Goal: Task Accomplishment & Management: Manage account settings

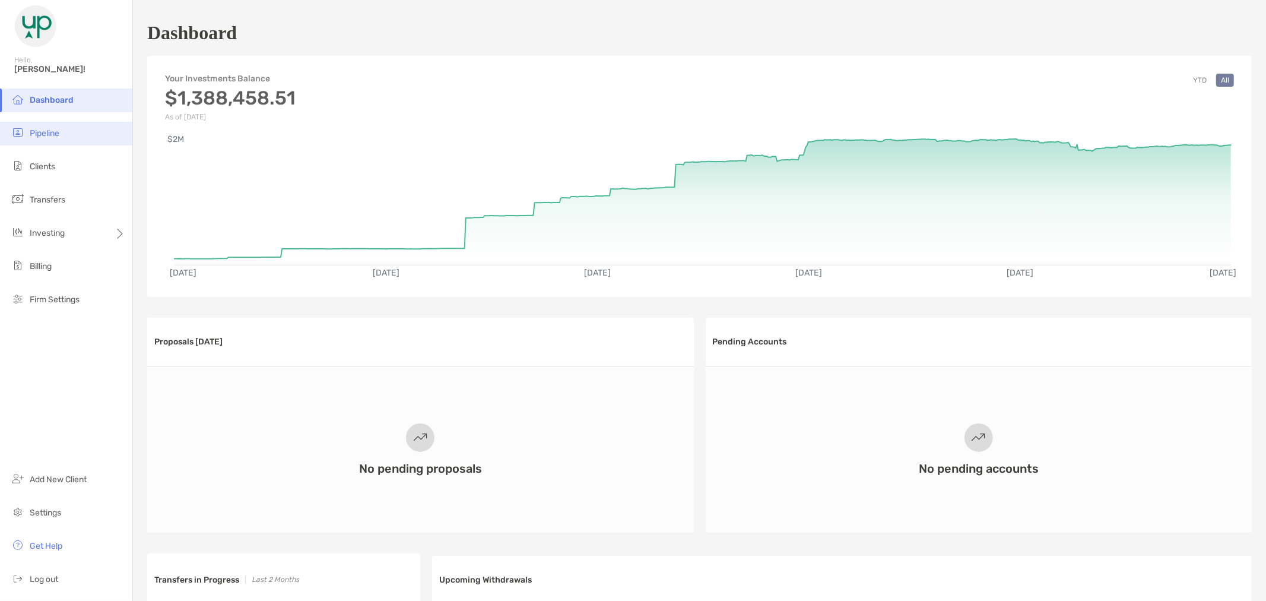
click at [36, 125] on li "Pipeline" at bounding box center [66, 134] width 132 height 24
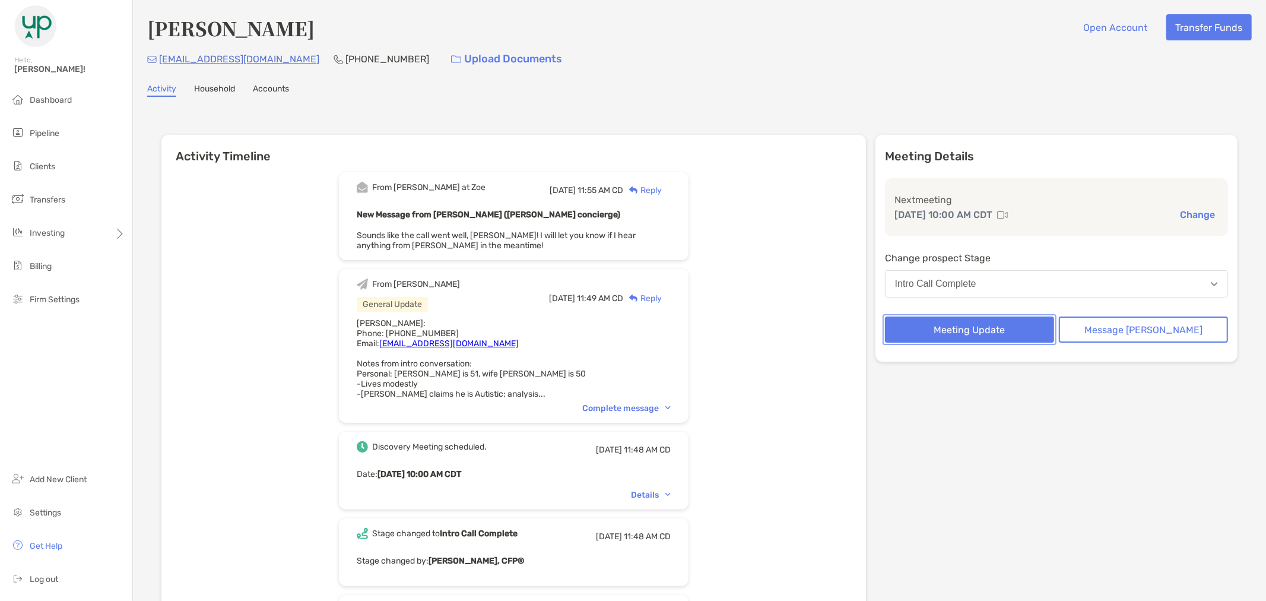
click at [1027, 322] on button "Meeting Update" at bounding box center [969, 329] width 169 height 26
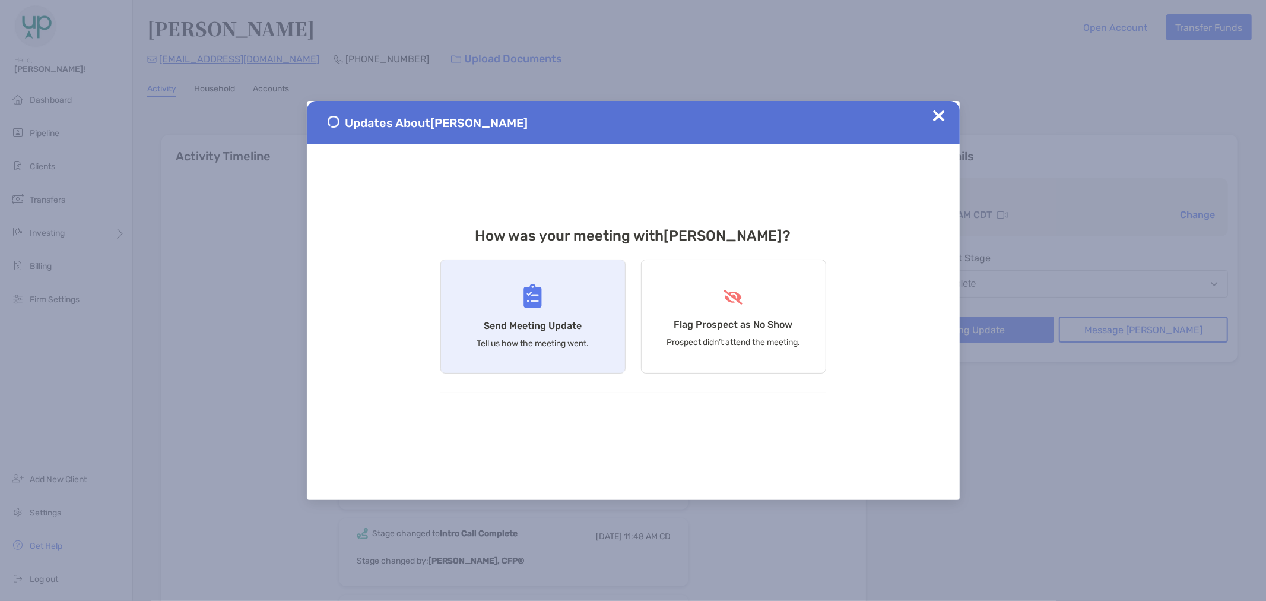
click at [515, 331] on div "Send Meeting Update Tell us how the meeting went." at bounding box center [532, 316] width 185 height 114
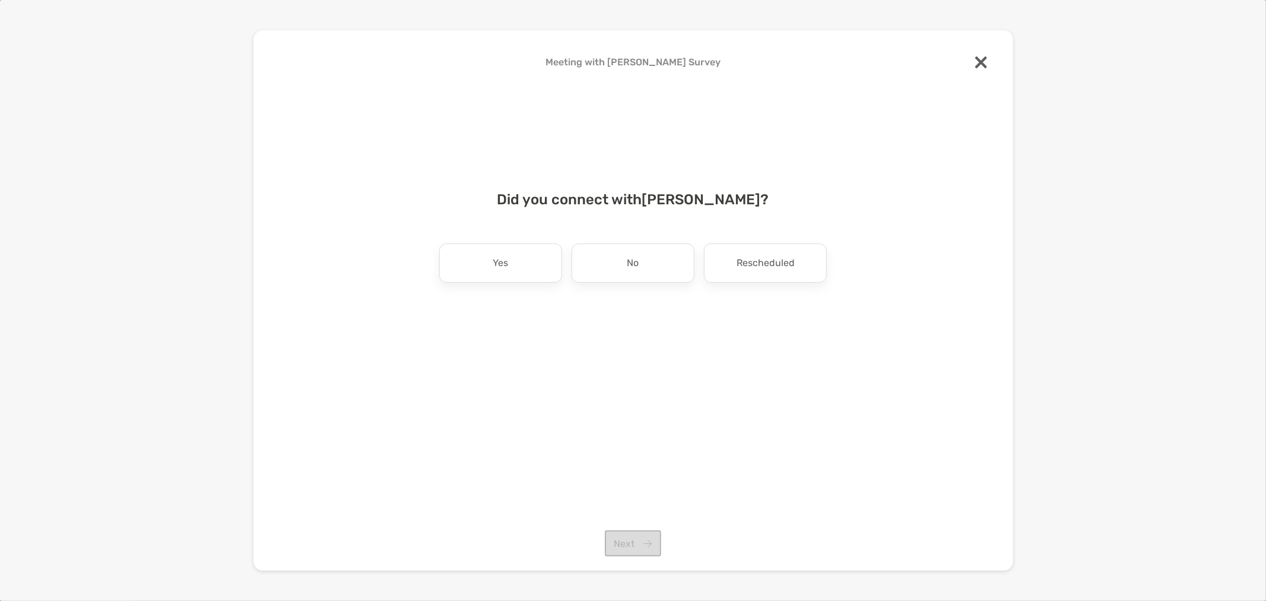
click at [983, 55] on div at bounding box center [981, 63] width 26 height 28
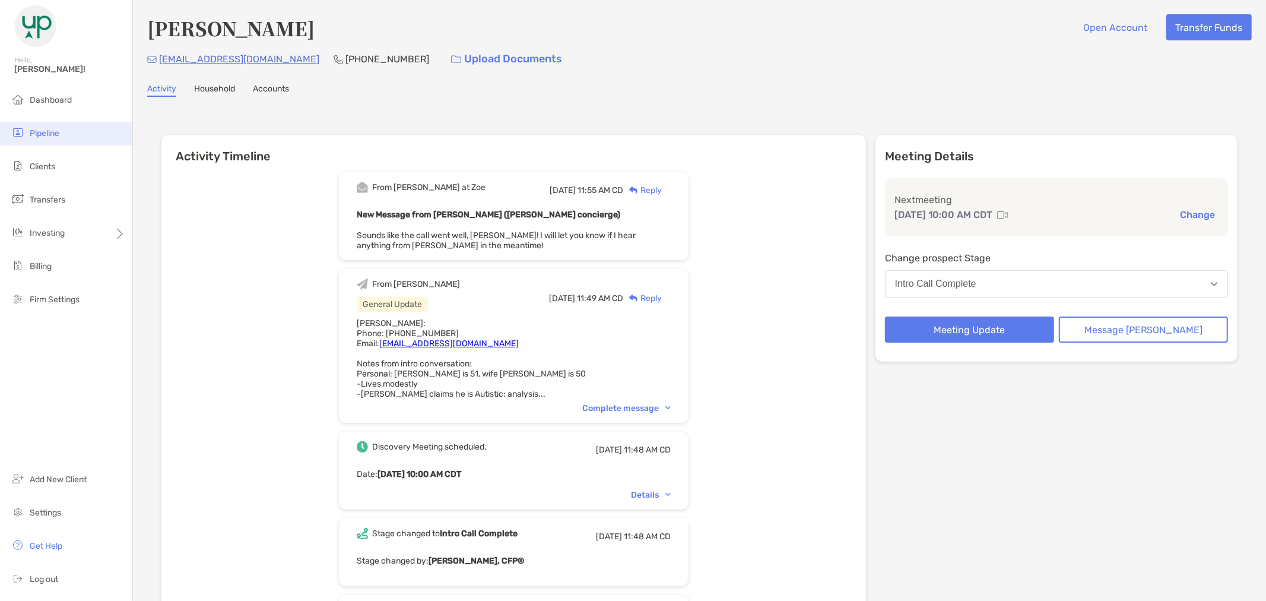
click at [49, 125] on li "Pipeline" at bounding box center [66, 134] width 132 height 24
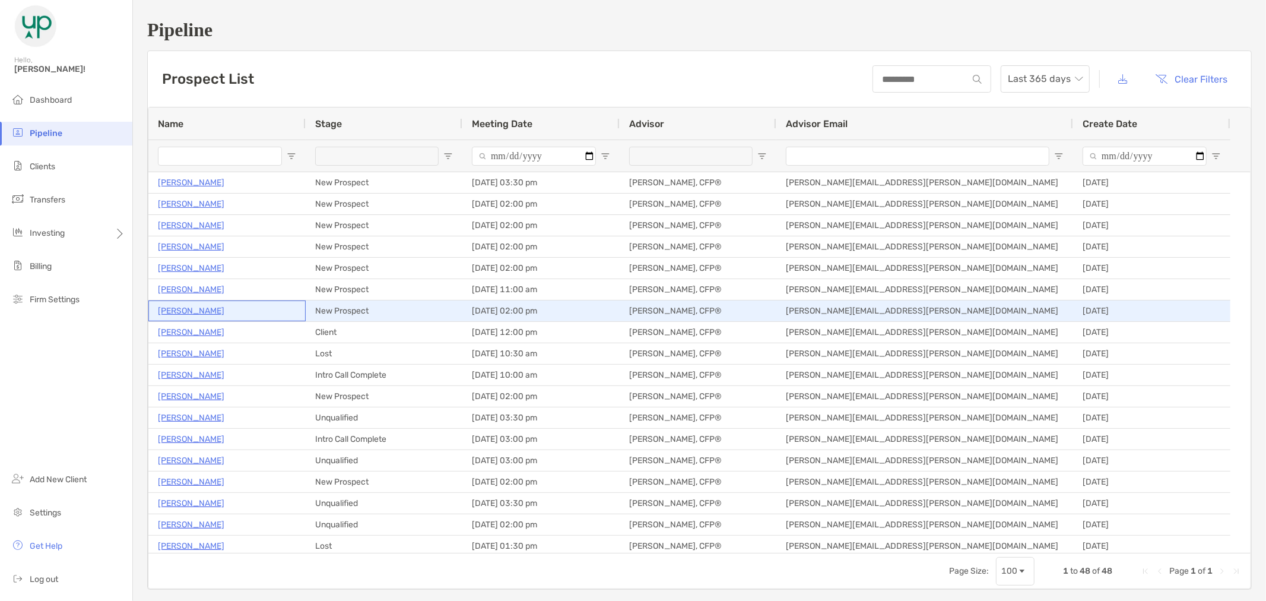
click at [193, 307] on p "Jerry Staley" at bounding box center [191, 310] width 66 height 15
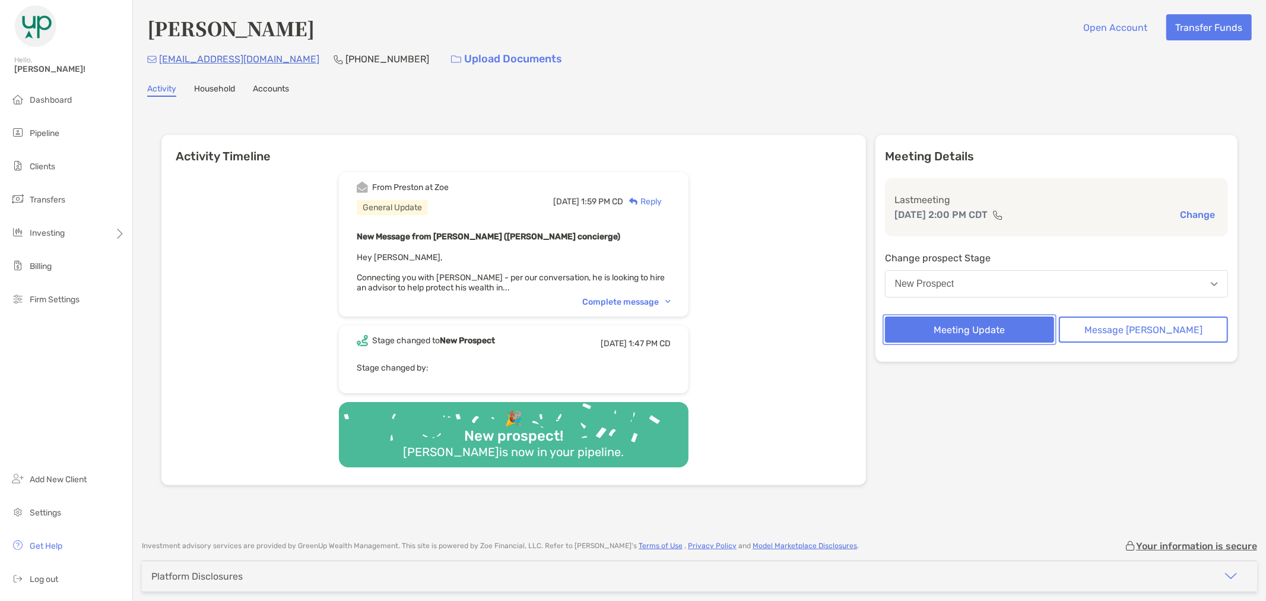
click at [1031, 325] on button "Meeting Update" at bounding box center [969, 329] width 169 height 26
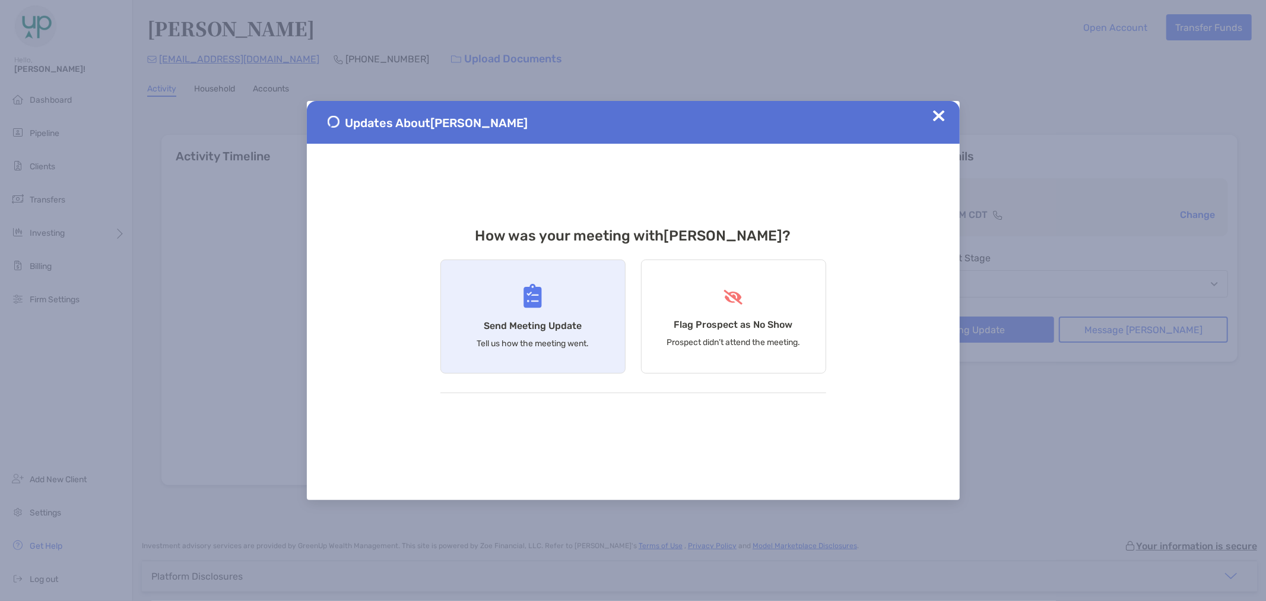
click at [477, 309] on div "Send Meeting Update Tell us how the meeting went." at bounding box center [532, 316] width 185 height 114
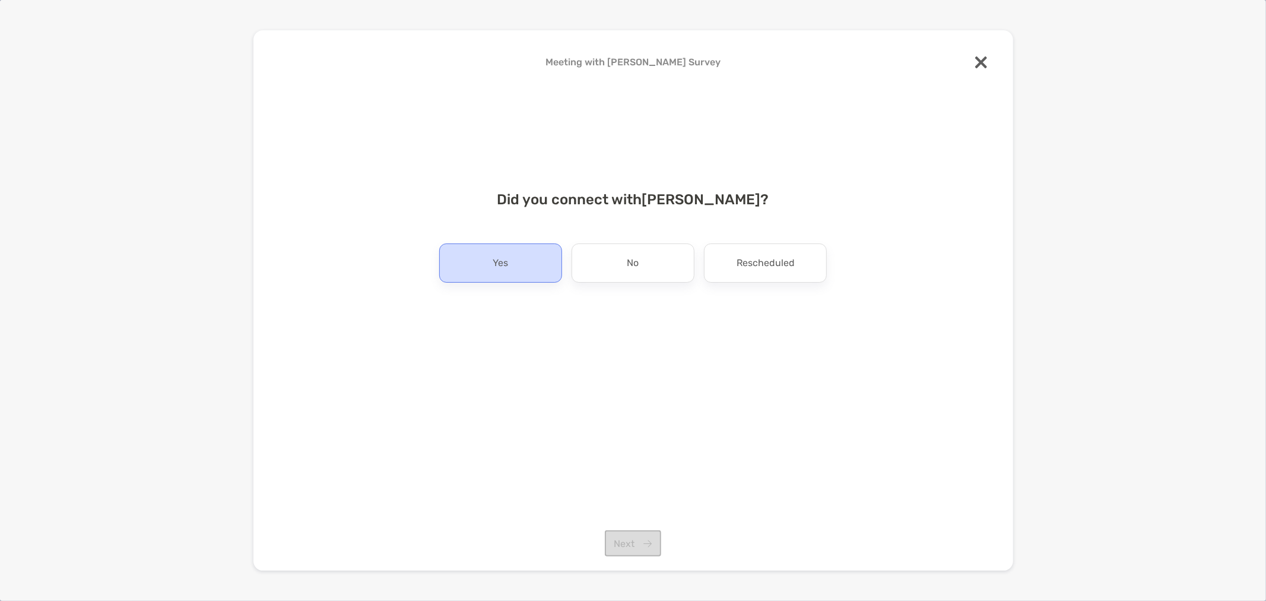
click at [472, 269] on div "Yes" at bounding box center [500, 262] width 123 height 39
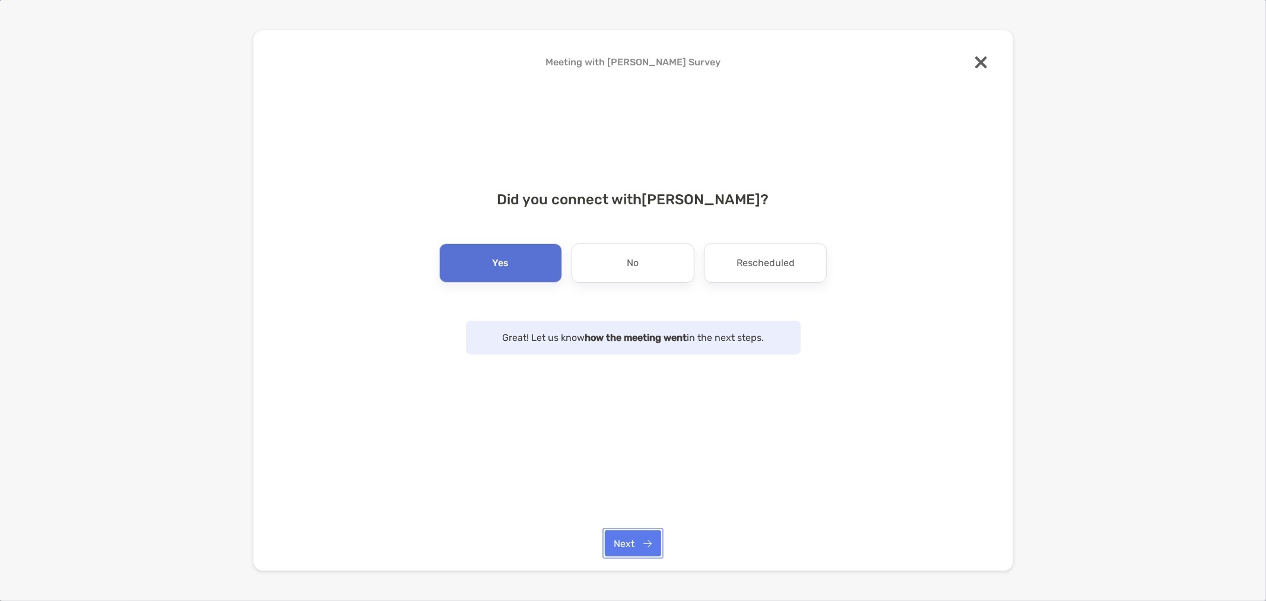
click at [652, 541] on button "Next" at bounding box center [633, 543] width 56 height 26
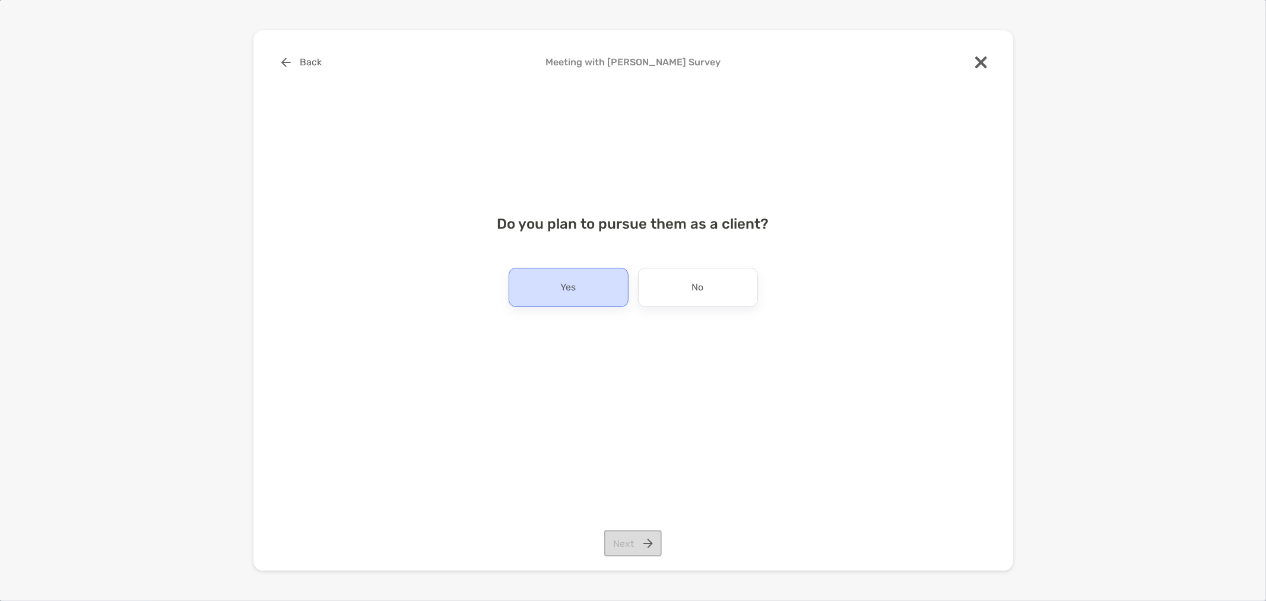
click at [519, 285] on div "Yes" at bounding box center [569, 287] width 120 height 39
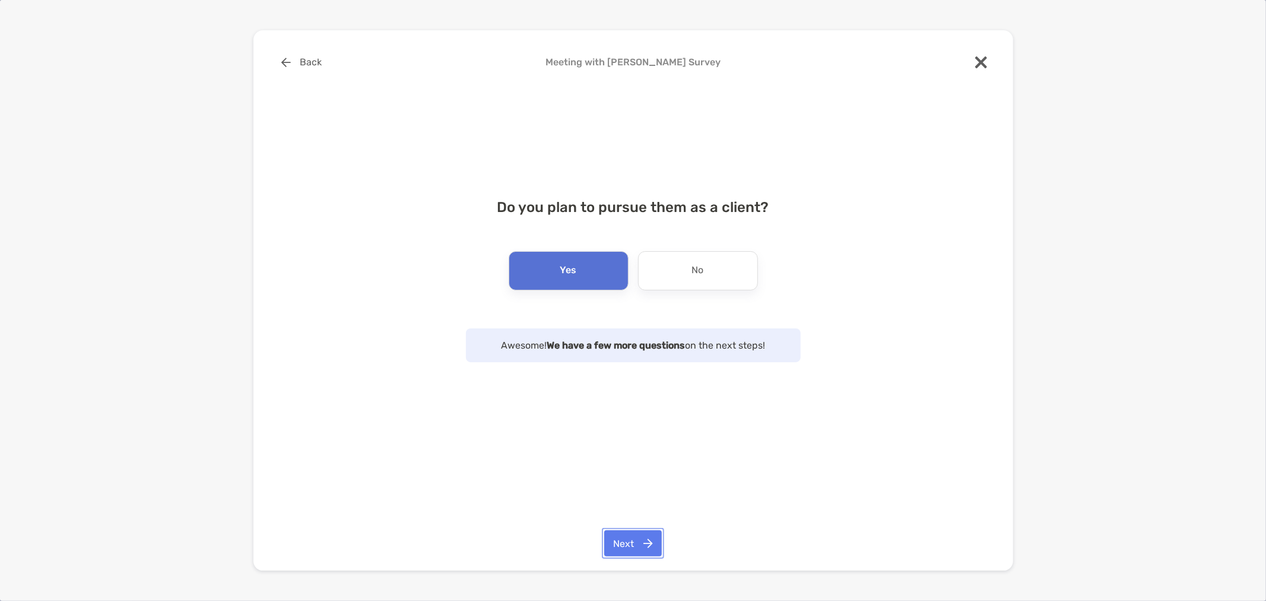
click at [639, 539] on button "Next" at bounding box center [633, 543] width 58 height 26
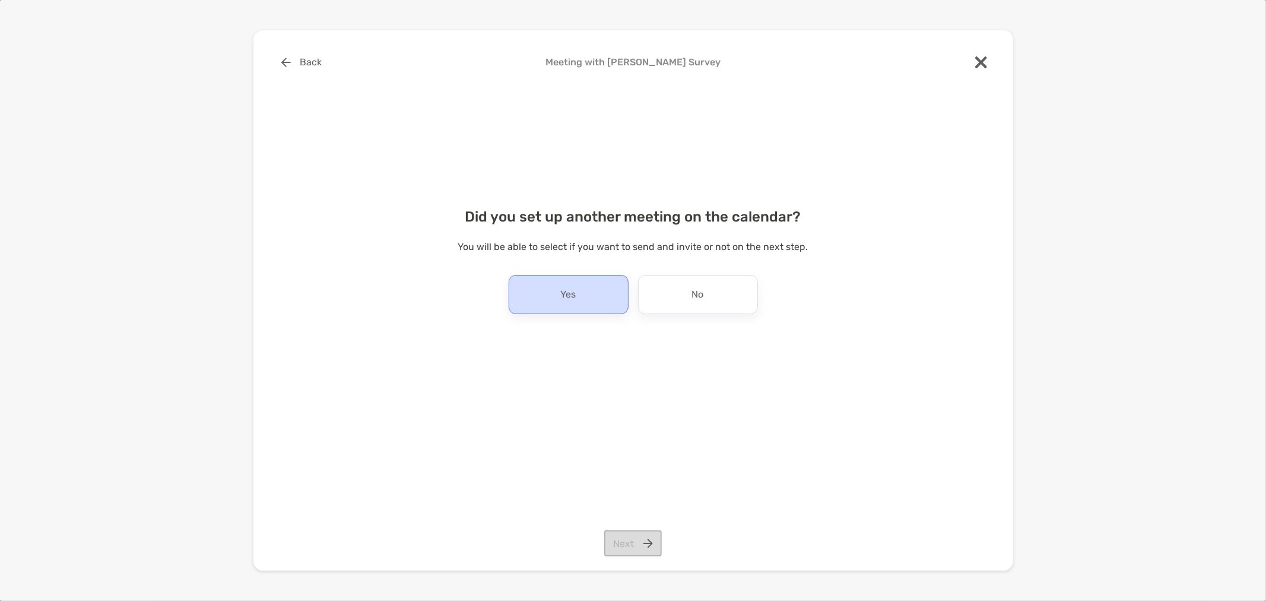
click at [604, 298] on div "Yes" at bounding box center [569, 294] width 120 height 39
drag, startPoint x: 649, startPoint y: 541, endPoint x: 647, endPoint y: 535, distance: 6.8
click at [649, 542] on button "Next" at bounding box center [633, 543] width 58 height 26
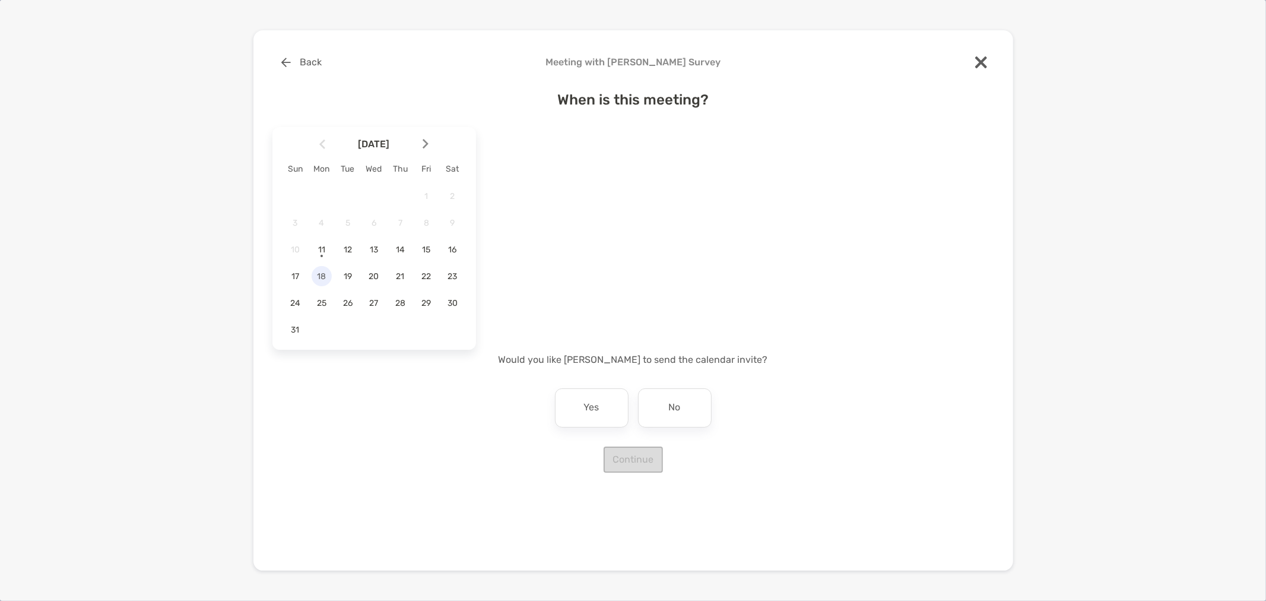
click at [328, 279] on span "18" at bounding box center [322, 276] width 20 height 10
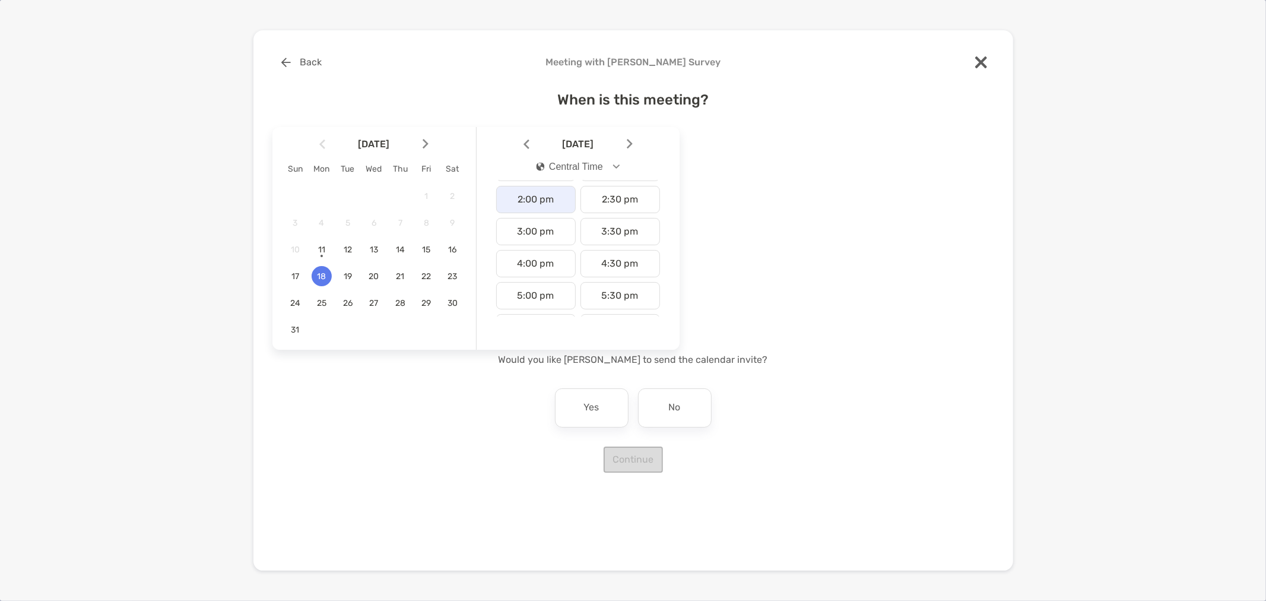
click at [551, 204] on div "2:00 pm" at bounding box center [536, 199] width 80 height 27
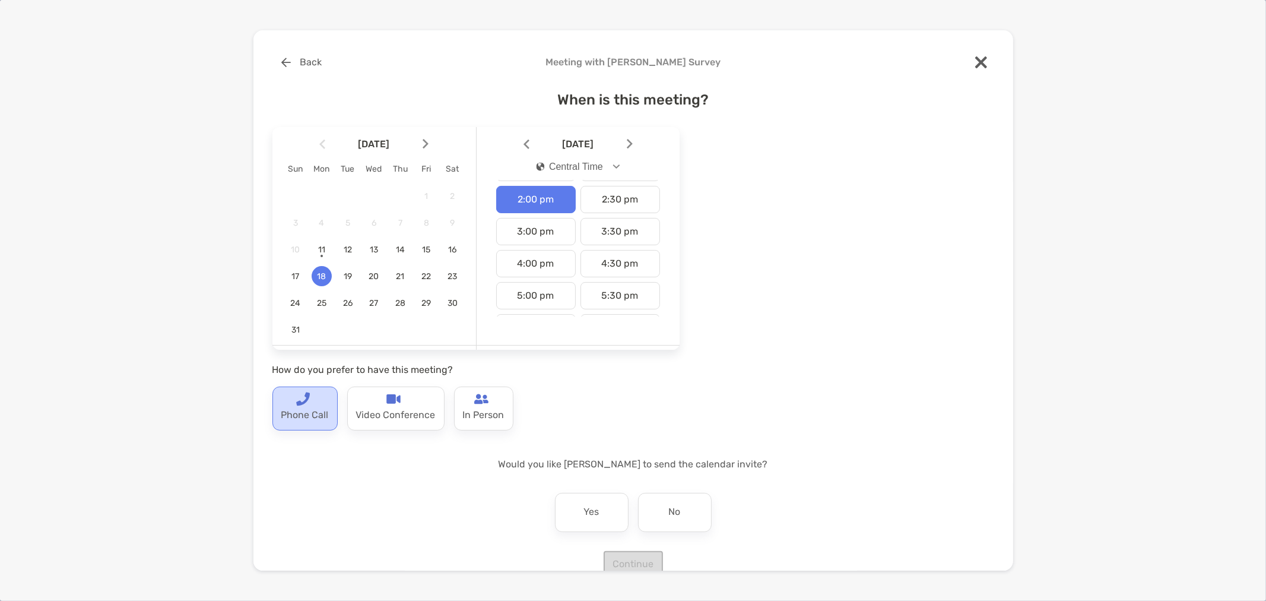
click at [296, 411] on p "Phone Call" at bounding box center [304, 415] width 47 height 19
click at [677, 514] on div "No" at bounding box center [675, 512] width 74 height 39
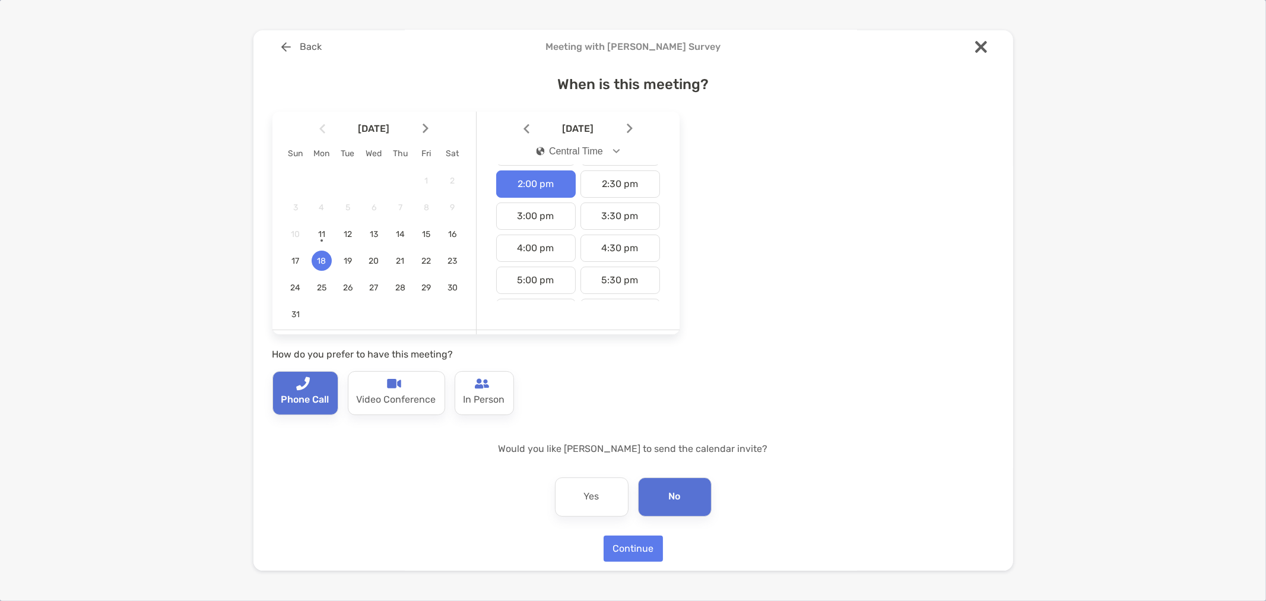
scroll to position [24, 0]
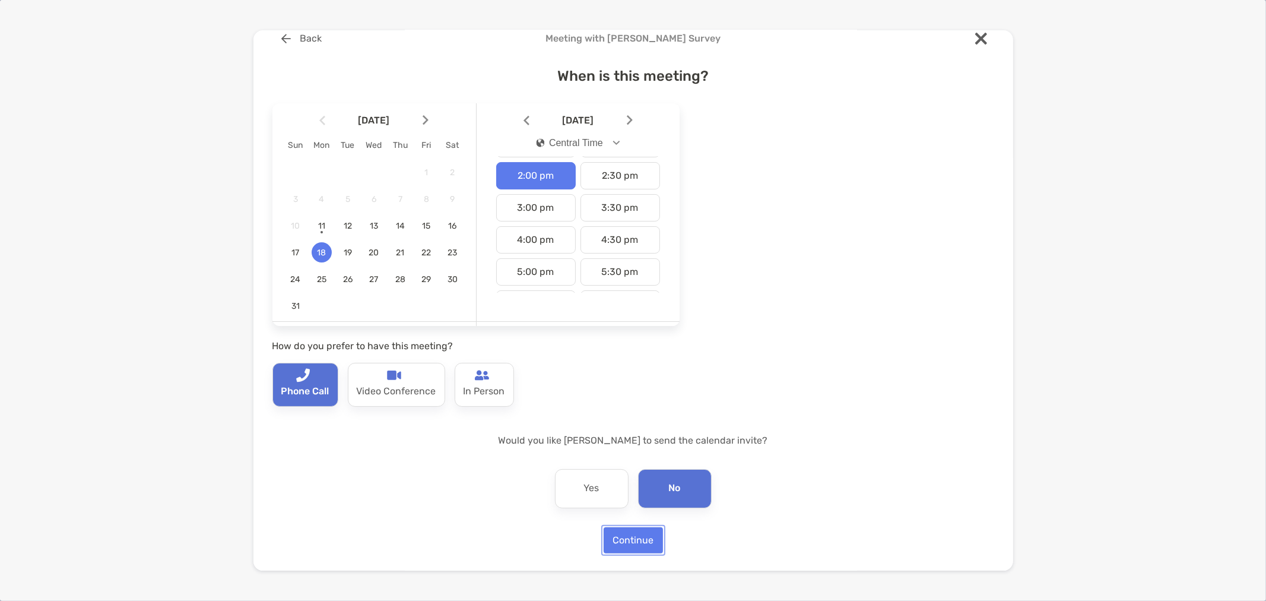
click at [643, 538] on button "Continue" at bounding box center [632, 540] width 59 height 26
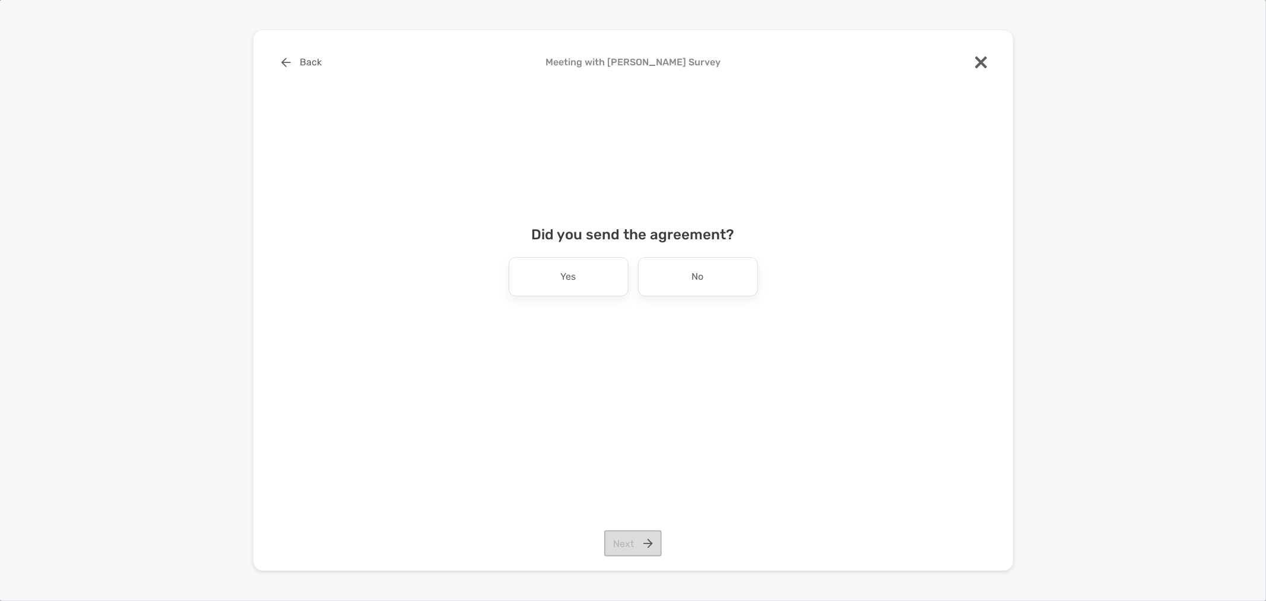
scroll to position [0, 0]
click at [668, 271] on div "No" at bounding box center [698, 276] width 120 height 39
click at [633, 547] on button "Next" at bounding box center [633, 543] width 58 height 26
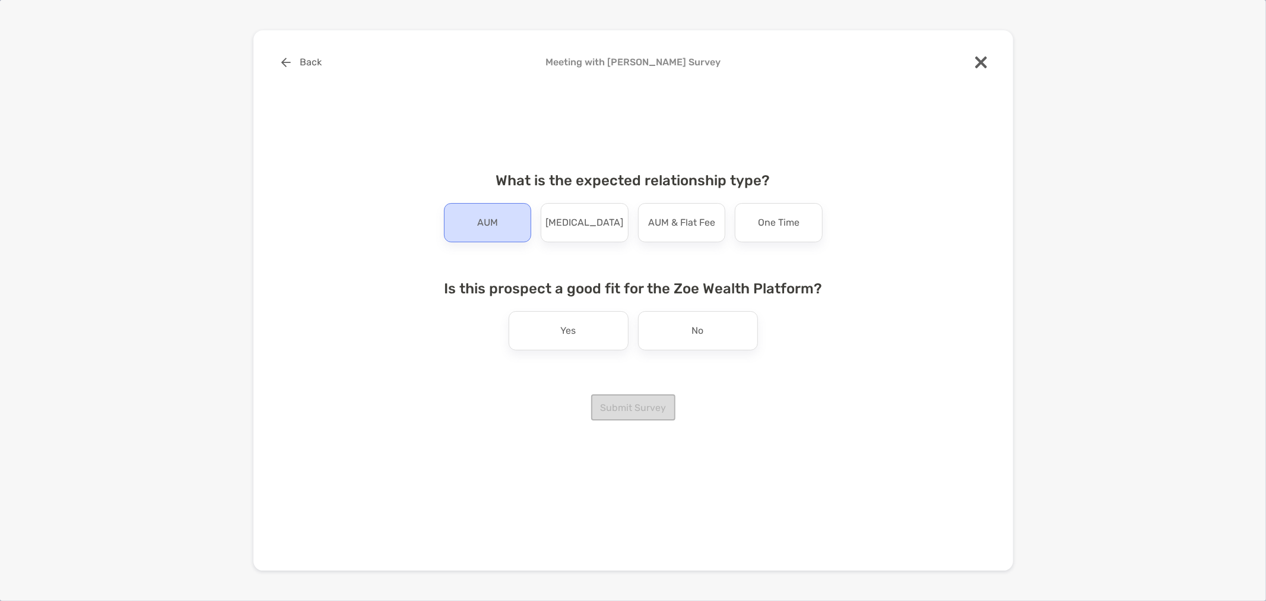
click at [481, 220] on p "AUM" at bounding box center [487, 222] width 21 height 19
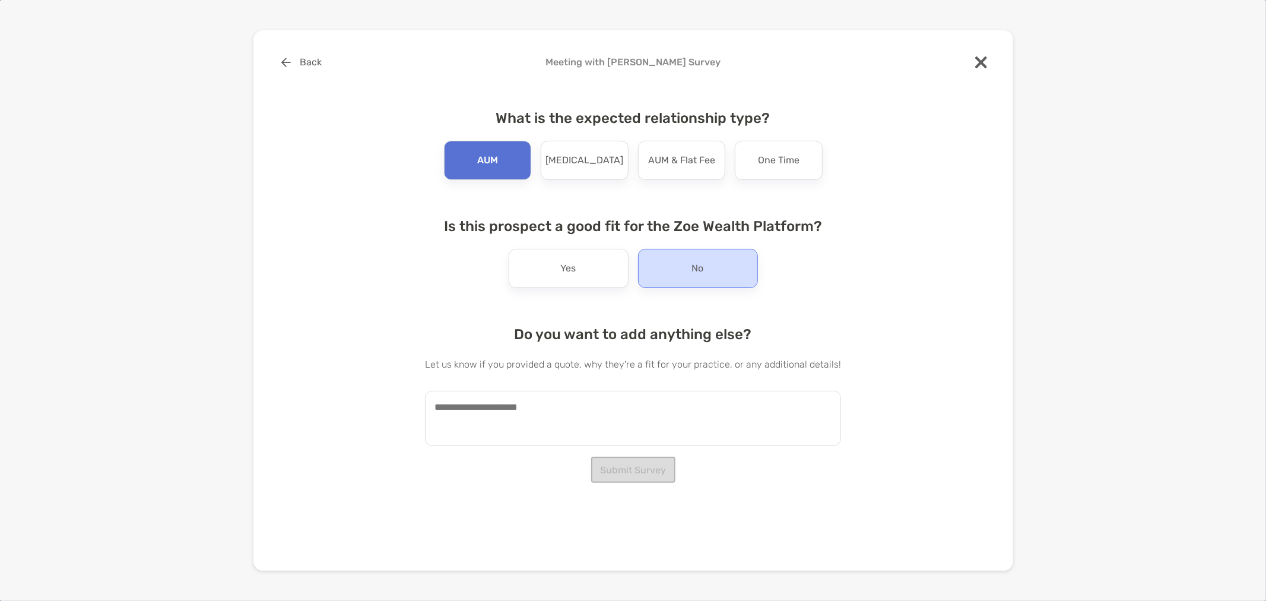
click at [647, 264] on div "No" at bounding box center [698, 268] width 120 height 39
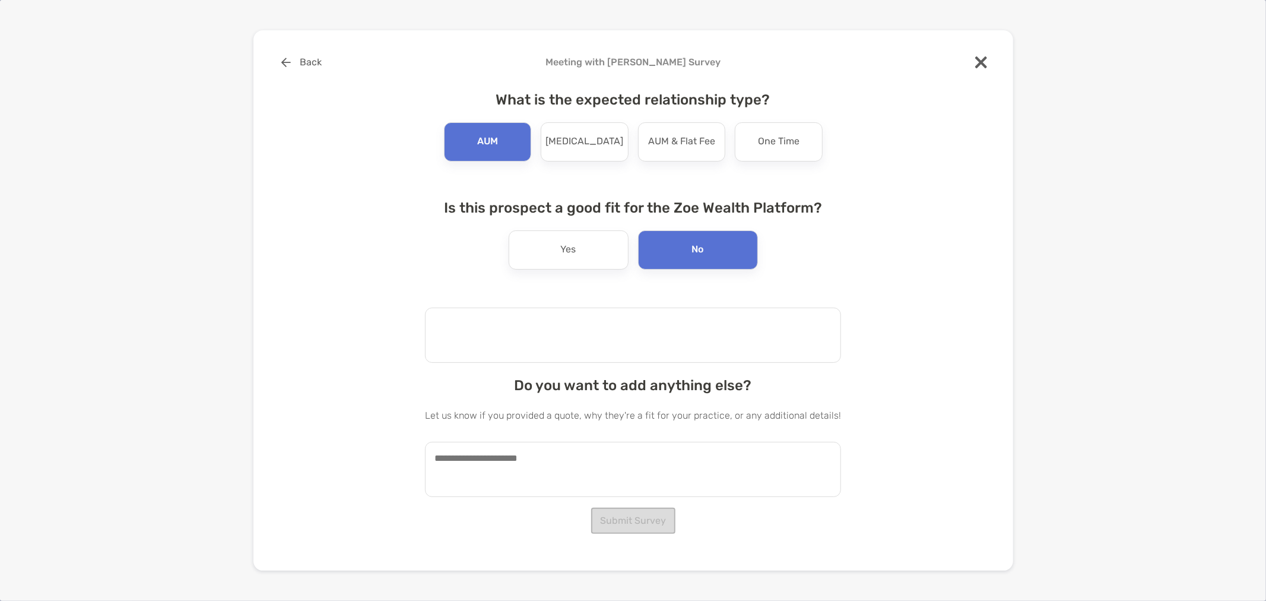
click at [608, 328] on textarea at bounding box center [633, 334] width 416 height 55
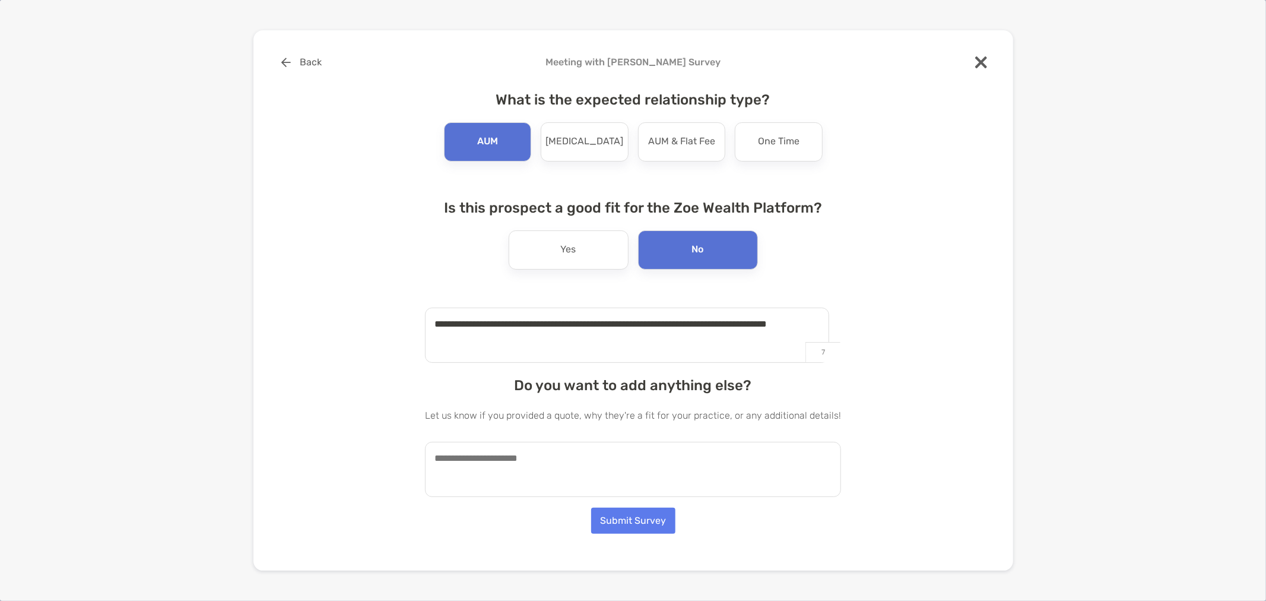
type textarea "**********"
click at [653, 513] on button "Submit Survey" at bounding box center [633, 520] width 84 height 26
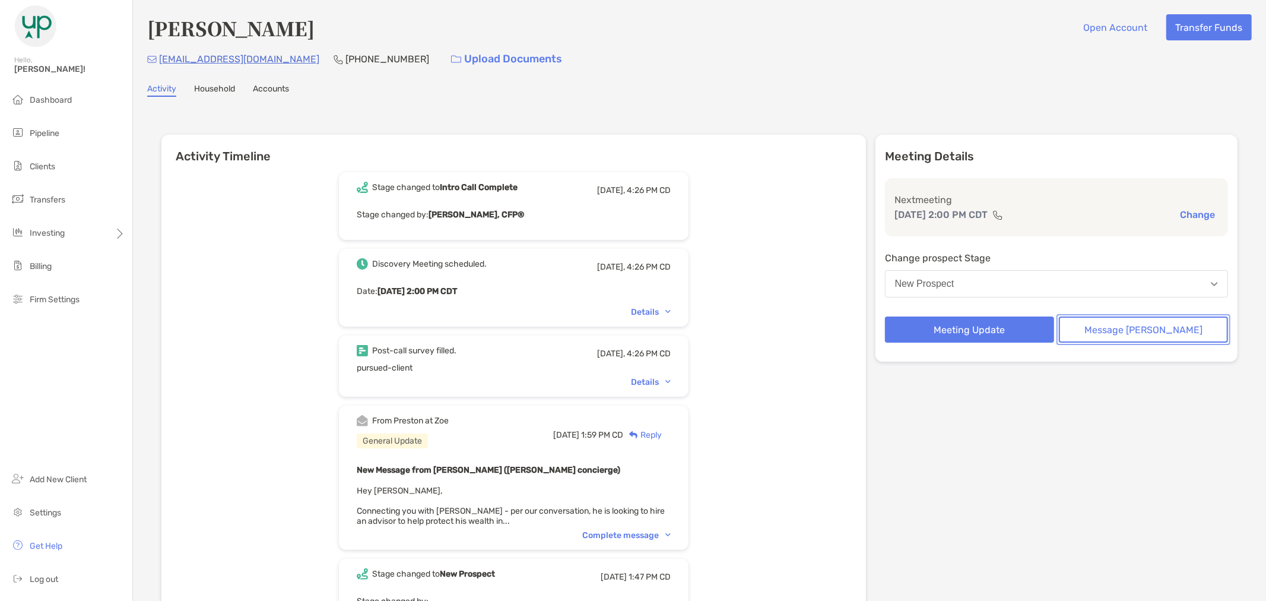
click at [1142, 326] on button "Message [PERSON_NAME]" at bounding box center [1143, 329] width 169 height 26
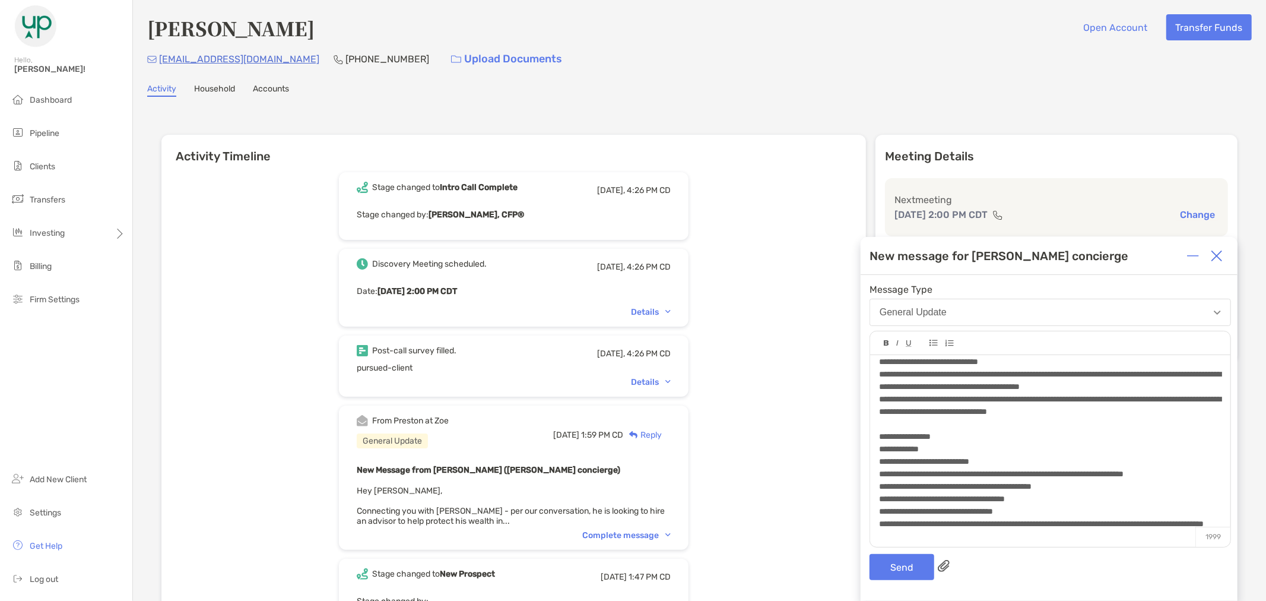
scroll to position [577, 0]
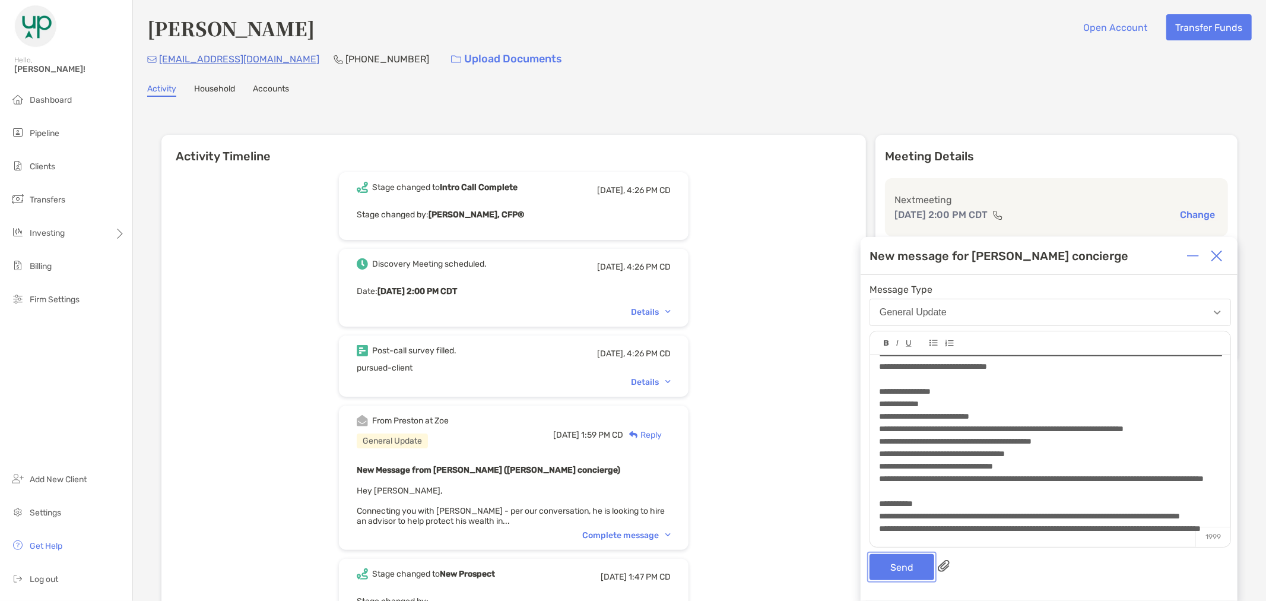
click at [900, 561] on button "Send" at bounding box center [901, 567] width 65 height 26
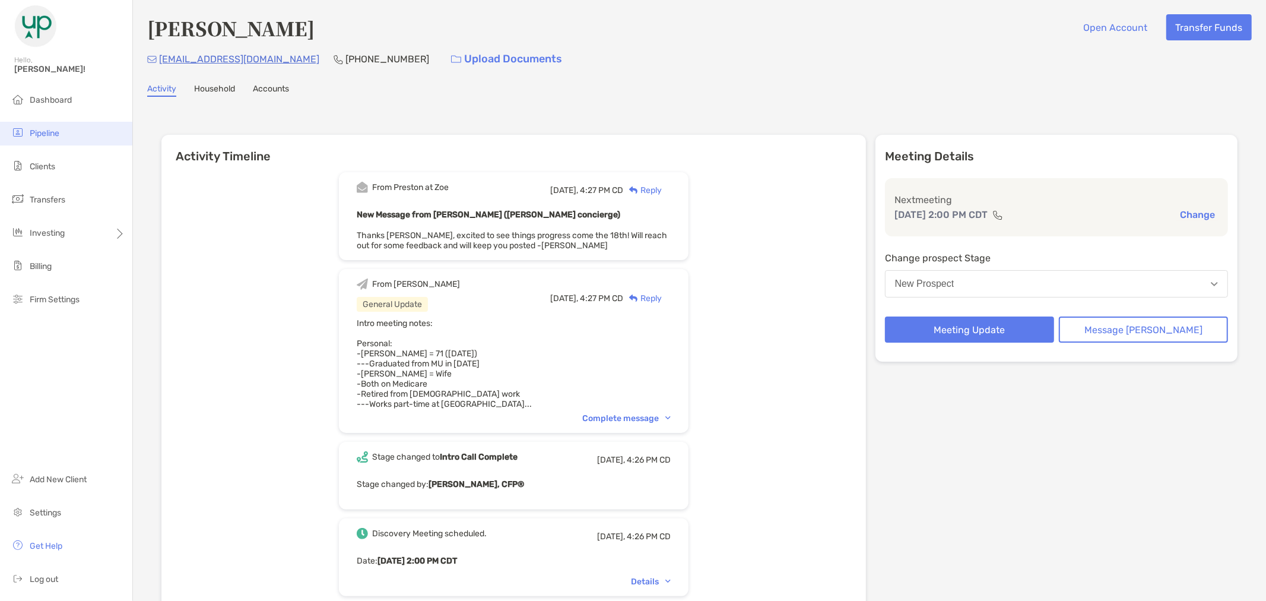
click at [46, 135] on span "Pipeline" at bounding box center [45, 133] width 30 height 10
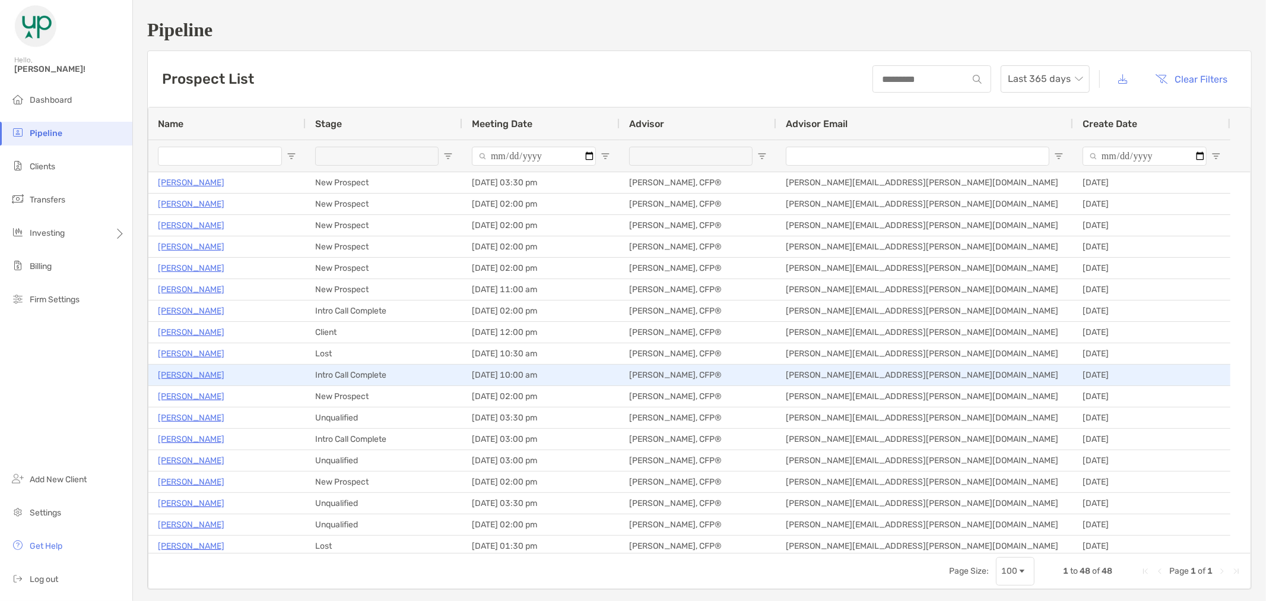
click at [205, 372] on p "[PERSON_NAME]" at bounding box center [191, 374] width 66 height 15
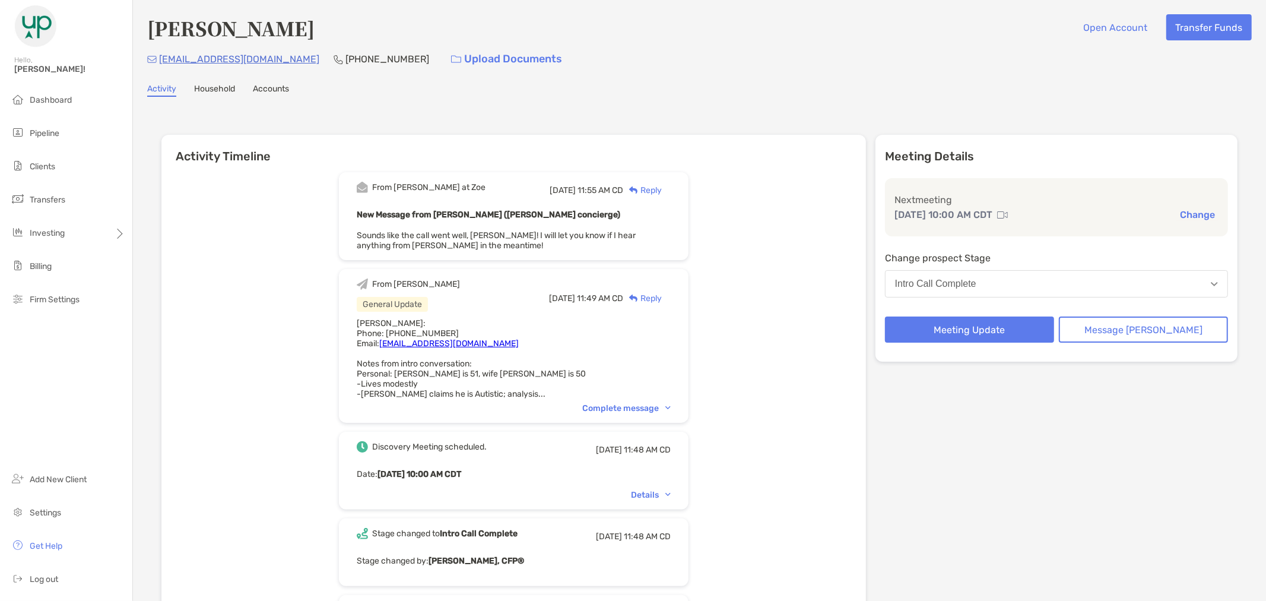
scroll to position [66, 0]
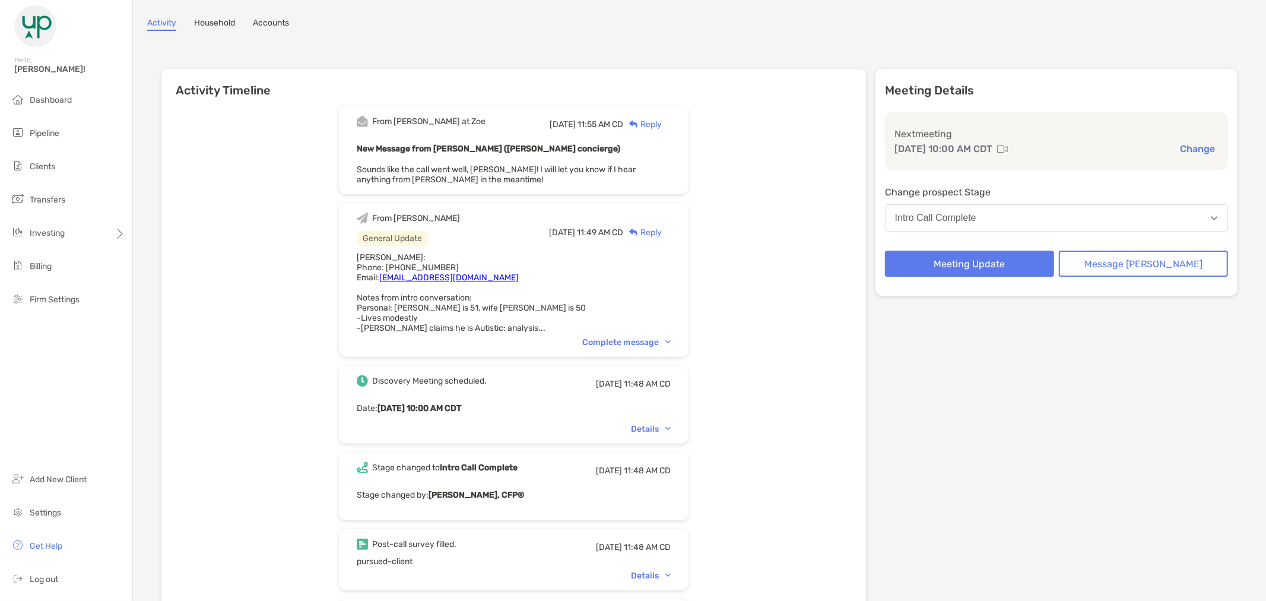
click at [671, 340] on div "Complete message" at bounding box center [626, 342] width 88 height 10
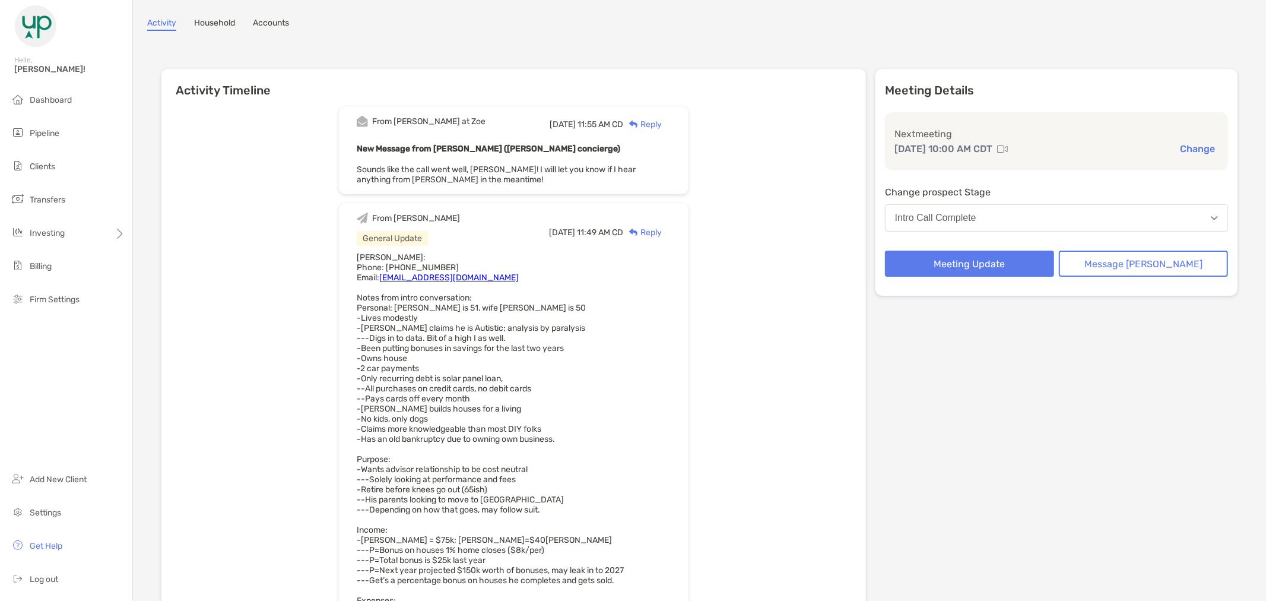
scroll to position [0, 0]
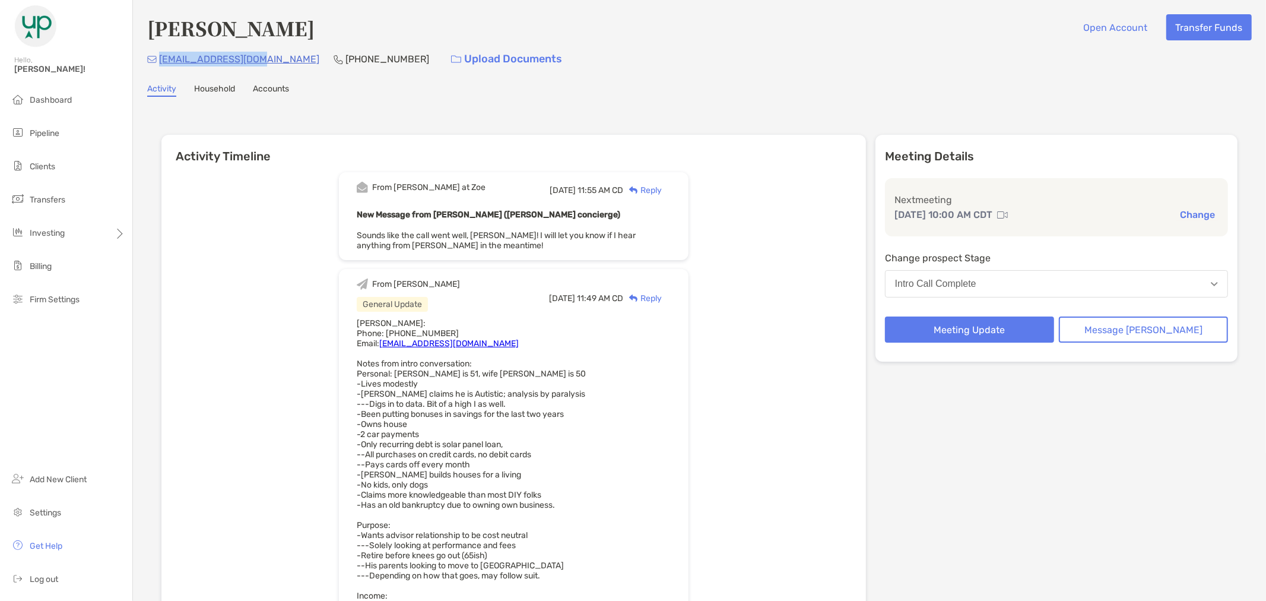
drag, startPoint x: 261, startPoint y: 60, endPoint x: 161, endPoint y: 54, distance: 99.9
click at [161, 54] on div "[EMAIL_ADDRESS][DOMAIN_NAME] [PHONE_NUMBER] Upload Documents" at bounding box center [699, 59] width 1104 height 26
copy p "[EMAIL_ADDRESS][DOMAIN_NAME]"
